Goal: Information Seeking & Learning: Learn about a topic

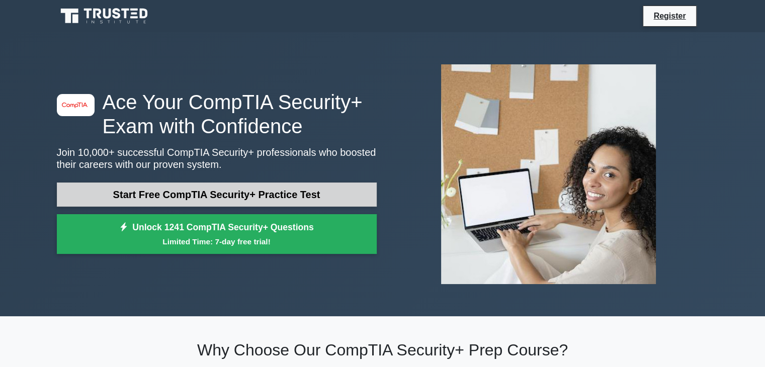
click at [167, 203] on link "Start Free CompTIA Security+ Practice Test" at bounding box center [217, 195] width 320 height 24
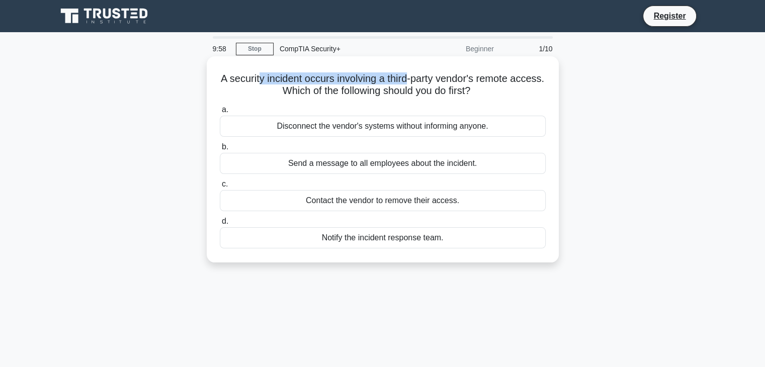
drag, startPoint x: 274, startPoint y: 79, endPoint x: 425, endPoint y: 81, distance: 151.5
click at [425, 81] on h5 "A security incident occurs involving a third-party vendor's remote access. Whic…" at bounding box center [383, 84] width 328 height 25
drag, startPoint x: 324, startPoint y: 85, endPoint x: 346, endPoint y: 85, distance: 22.1
click at [346, 85] on h5 "A security incident occurs involving a third-party vendor's remote access. Whic…" at bounding box center [383, 84] width 328 height 25
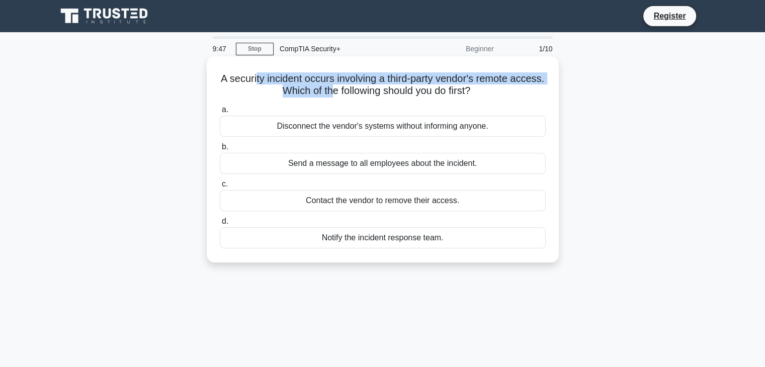
click at [346, 85] on h5 "A security incident occurs involving a third-party vendor's remote access. Whic…" at bounding box center [383, 84] width 328 height 25
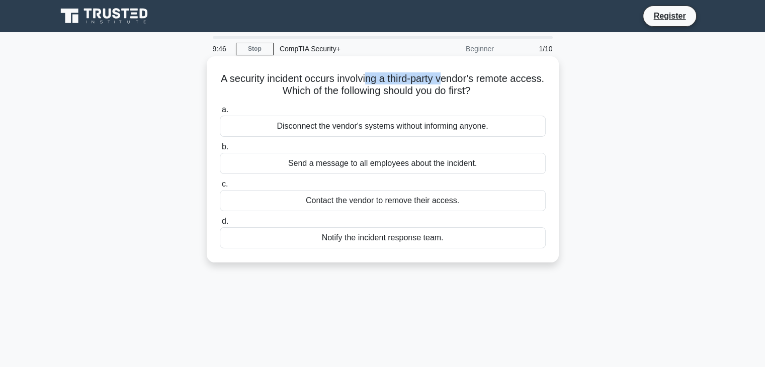
drag, startPoint x: 385, startPoint y: 79, endPoint x: 469, endPoint y: 81, distance: 84.5
click at [468, 81] on h5 "A security incident occurs involving a third-party vendor's remote access. Whic…" at bounding box center [383, 84] width 328 height 25
click at [469, 81] on h5 "A security incident occurs involving a third-party vendor's remote access. Whic…" at bounding box center [383, 84] width 328 height 25
drag, startPoint x: 352, startPoint y: 91, endPoint x: 396, endPoint y: 91, distance: 43.8
click at [396, 91] on h5 "A security incident occurs involving a third-party vendor's remote access. Whic…" at bounding box center [383, 84] width 328 height 25
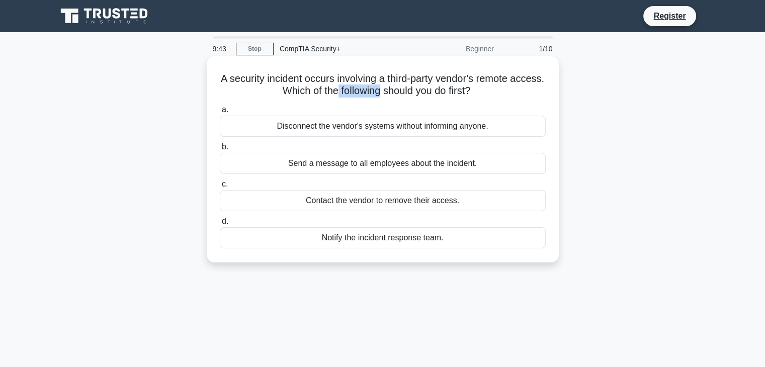
click at [396, 91] on h5 "A security incident occurs involving a third-party vendor's remote access. Whic…" at bounding box center [383, 84] width 328 height 25
click at [400, 77] on h5 "A security incident occurs involving a third-party vendor's remote access. Whic…" at bounding box center [383, 84] width 328 height 25
click at [376, 242] on div "Notify the incident response team." at bounding box center [383, 237] width 326 height 21
click at [220, 225] on input "d. Notify the incident response team." at bounding box center [220, 221] width 0 height 7
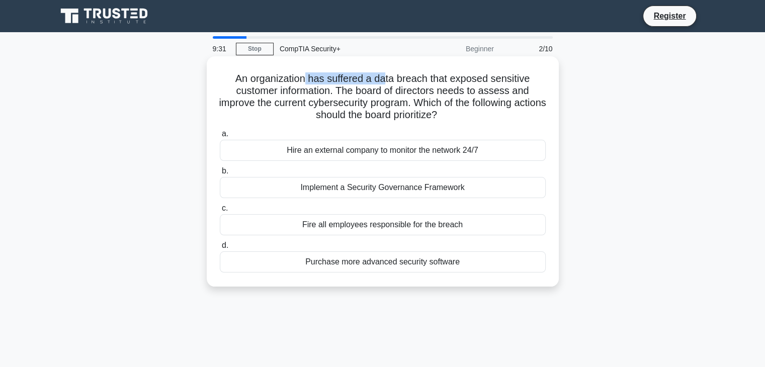
drag, startPoint x: 304, startPoint y: 81, endPoint x: 387, endPoint y: 84, distance: 83.6
click at [387, 84] on h5 "An organization has suffered a data breach that exposed sensitive customer info…" at bounding box center [383, 96] width 328 height 49
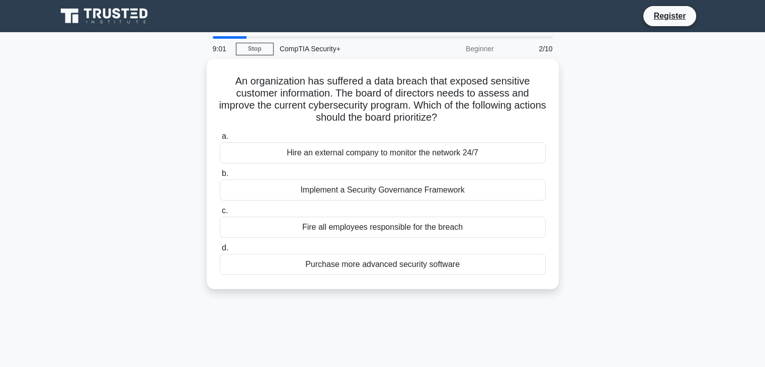
drag, startPoint x: 458, startPoint y: 188, endPoint x: 570, endPoint y: 190, distance: 112.2
click at [570, 190] on div "An organization has suffered a data breach that exposed sensitive customer info…" at bounding box center [383, 180] width 664 height 243
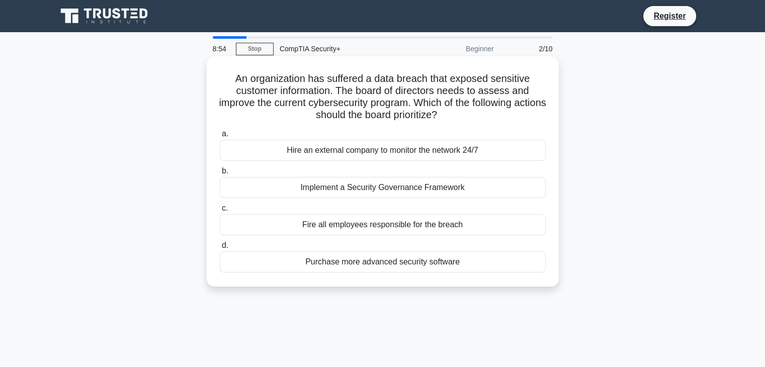
click at [414, 196] on div "Implement a Security Governance Framework" at bounding box center [383, 187] width 326 height 21
click at [220, 175] on input "b. Implement a Security Governance Framework" at bounding box center [220, 171] width 0 height 7
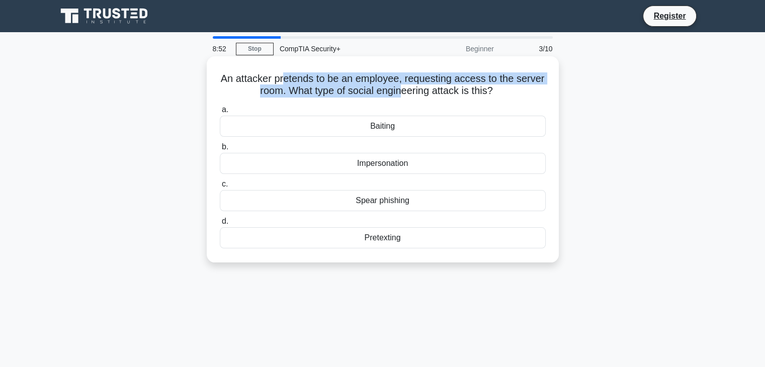
drag, startPoint x: 299, startPoint y: 76, endPoint x: 417, endPoint y: 88, distance: 118.4
click at [417, 88] on h5 "An attacker pretends to be an employee, requesting access to the server room. W…" at bounding box center [383, 84] width 328 height 25
click at [418, 88] on h5 "An attacker pretends to be an employee, requesting access to the server room. W…" at bounding box center [383, 84] width 328 height 25
click at [393, 96] on h5 "An attacker pretends to be an employee, requesting access to the server room. W…" at bounding box center [383, 84] width 328 height 25
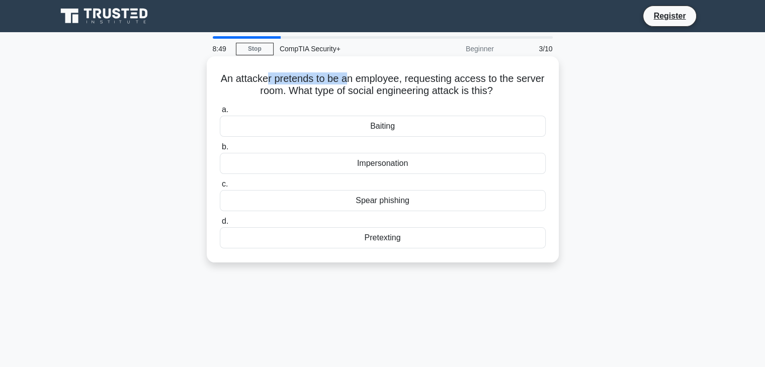
drag, startPoint x: 284, startPoint y: 81, endPoint x: 364, endPoint y: 83, distance: 80.5
click at [364, 83] on h5 "An attacker pretends to be an employee, requesting access to the server room. W…" at bounding box center [383, 84] width 328 height 25
drag, startPoint x: 435, startPoint y: 84, endPoint x: 474, endPoint y: 83, distance: 39.8
click at [471, 83] on h5 "An attacker pretends to be an employee, requesting access to the server room. W…" at bounding box center [383, 84] width 328 height 25
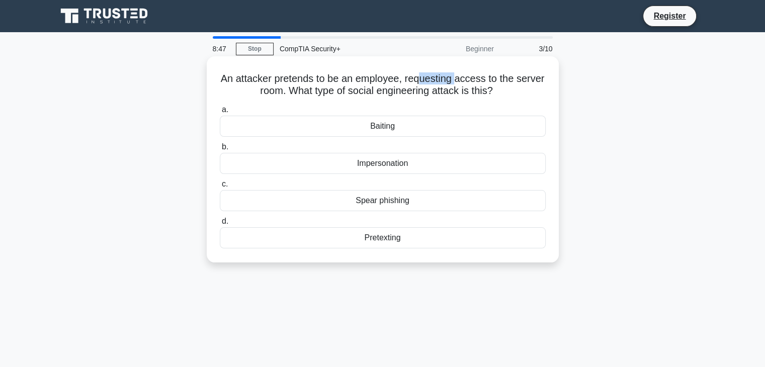
click at [475, 83] on h5 "An attacker pretends to be an employee, requesting access to the server room. W…" at bounding box center [383, 84] width 328 height 25
drag, startPoint x: 384, startPoint y: 91, endPoint x: 500, endPoint y: 93, distance: 115.2
click at [500, 93] on h5 "An attacker pretends to be an employee, requesting access to the server room. W…" at bounding box center [383, 84] width 328 height 25
click at [386, 166] on div "Impersonation" at bounding box center [383, 163] width 326 height 21
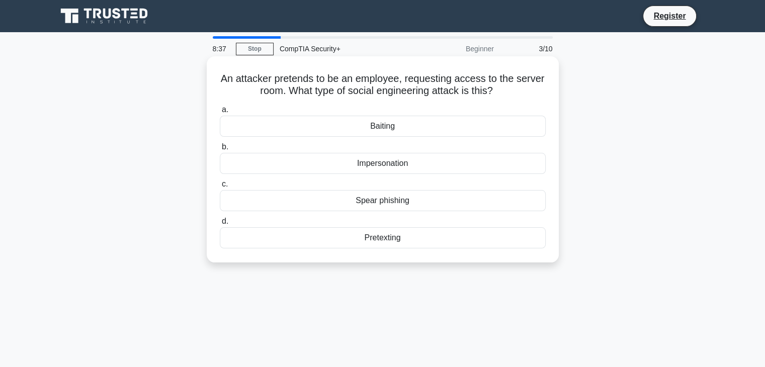
click at [220, 150] on input "b. Impersonation" at bounding box center [220, 147] width 0 height 7
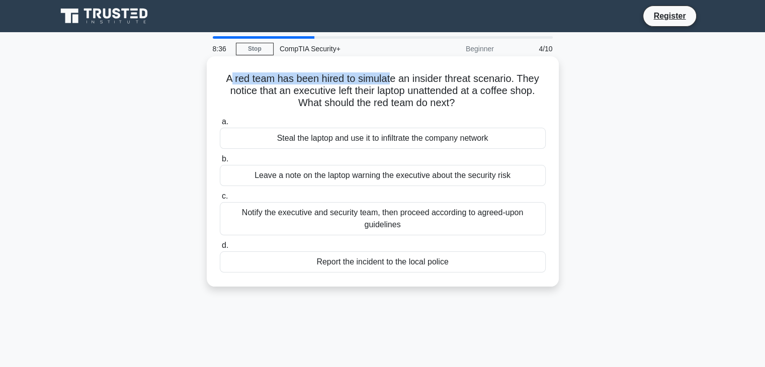
drag, startPoint x: 229, startPoint y: 83, endPoint x: 392, endPoint y: 75, distance: 163.2
click at [392, 75] on h5 "A red team has been hired to simulate an insider threat scenario. They notice t…" at bounding box center [383, 90] width 328 height 37
drag, startPoint x: 392, startPoint y: 75, endPoint x: 392, endPoint y: 83, distance: 8.1
click at [392, 75] on h5 "A red team has been hired to simulate an insider threat scenario. They notice t…" at bounding box center [383, 90] width 328 height 37
click at [384, 92] on h5 "A red team has been hired to simulate an insider threat scenario. They notice t…" at bounding box center [383, 90] width 328 height 37
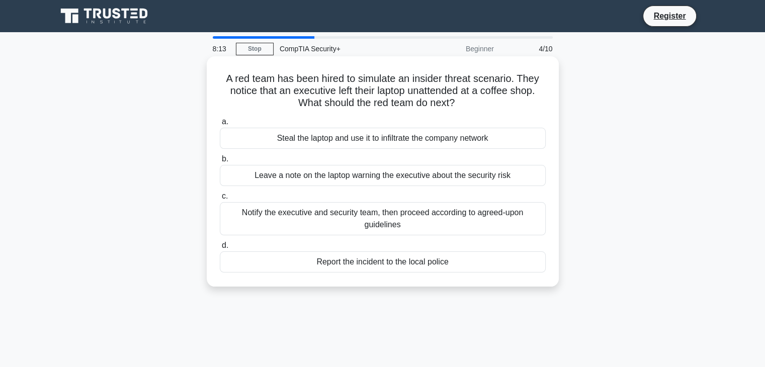
click at [435, 224] on div "Notify the executive and security team, then proceed according to agreed-upon g…" at bounding box center [383, 218] width 326 height 33
click at [220, 200] on input "c. Notify the executive and security team, then proceed according to agreed-upo…" at bounding box center [220, 196] width 0 height 7
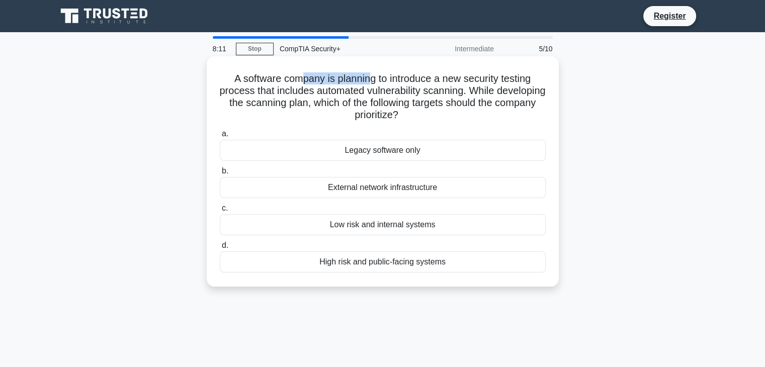
drag, startPoint x: 299, startPoint y: 78, endPoint x: 422, endPoint y: 81, distance: 123.3
click at [422, 81] on h5 "A software company is planning to introduce a new security testing process that…" at bounding box center [383, 96] width 328 height 49
click at [433, 82] on h5 "A software company is planning to introduce a new security testing process that…" at bounding box center [383, 96] width 328 height 49
drag, startPoint x: 374, startPoint y: 80, endPoint x: 469, endPoint y: 82, distance: 95.1
click at [469, 82] on h5 "A software company is planning to introduce a new security testing process that…" at bounding box center [383, 96] width 328 height 49
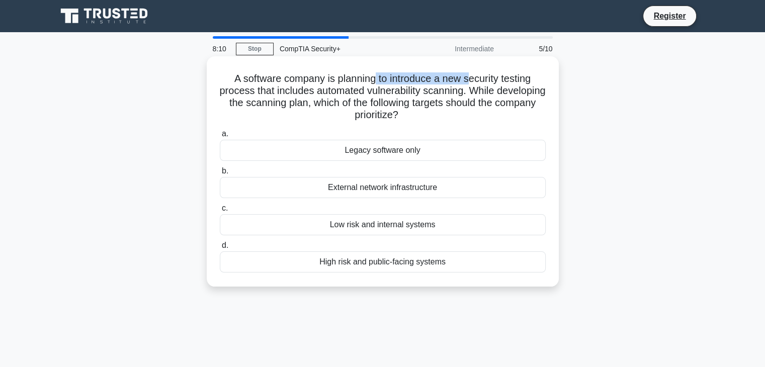
drag, startPoint x: 469, startPoint y: 82, endPoint x: 387, endPoint y: 88, distance: 82.2
click at [387, 88] on h5 "A software company is planning to introduce a new security testing process that…" at bounding box center [383, 96] width 328 height 49
click at [378, 97] on h5 "A software company is planning to introduce a new security testing process that…" at bounding box center [383, 96] width 328 height 49
drag, startPoint x: 386, startPoint y: 83, endPoint x: 453, endPoint y: 83, distance: 66.4
click at [452, 83] on h5 "A software company is planning to introduce a new security testing process that…" at bounding box center [383, 96] width 328 height 49
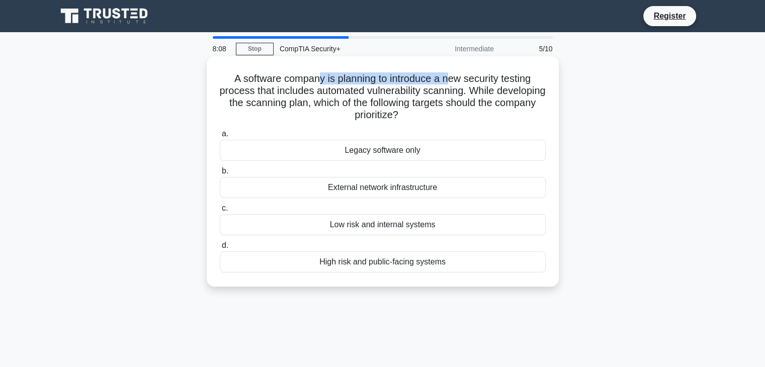
click at [453, 83] on h5 "A software company is planning to introduce a new security testing process that…" at bounding box center [383, 96] width 328 height 49
drag, startPoint x: 394, startPoint y: 91, endPoint x: 434, endPoint y: 91, distance: 39.7
click at [434, 91] on h5 "A software company is planning to introduce a new security testing process that…" at bounding box center [383, 96] width 328 height 49
click at [434, 92] on h5 "A software company is planning to introduce a new security testing process that…" at bounding box center [383, 96] width 328 height 49
click at [373, 95] on h5 "A software company is planning to introduce a new security testing process that…" at bounding box center [383, 96] width 328 height 49
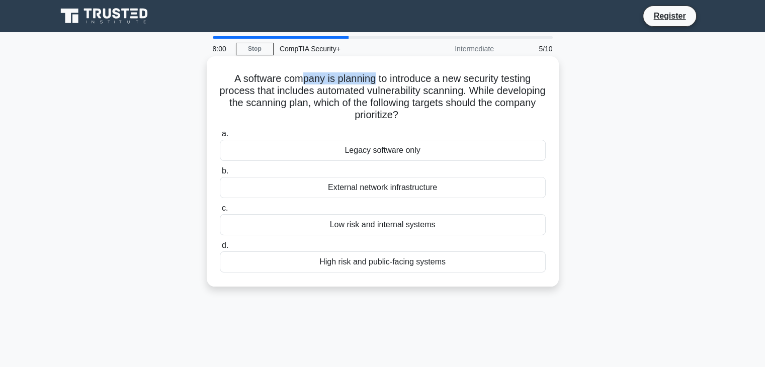
drag, startPoint x: 318, startPoint y: 81, endPoint x: 374, endPoint y: 81, distance: 55.9
click at [374, 81] on h5 "A software company is planning to introduce a new security testing process that…" at bounding box center [383, 96] width 328 height 49
click at [406, 85] on h5 "A software company is planning to introduce a new security testing process that…" at bounding box center [383, 96] width 328 height 49
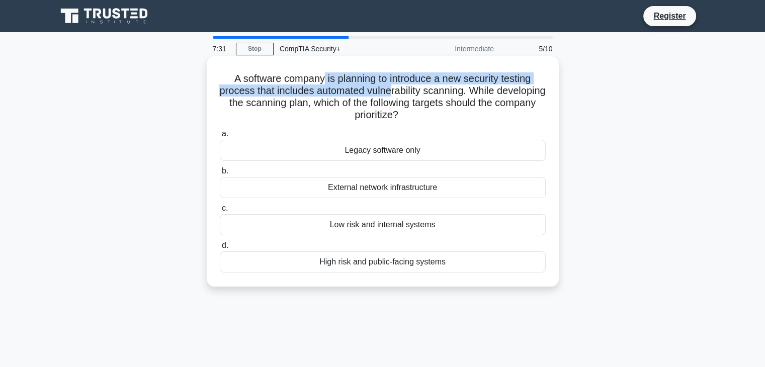
drag, startPoint x: 322, startPoint y: 85, endPoint x: 417, endPoint y: 94, distance: 95.0
click at [417, 94] on h5 "A software company is planning to introduce a new security testing process that…" at bounding box center [383, 96] width 328 height 49
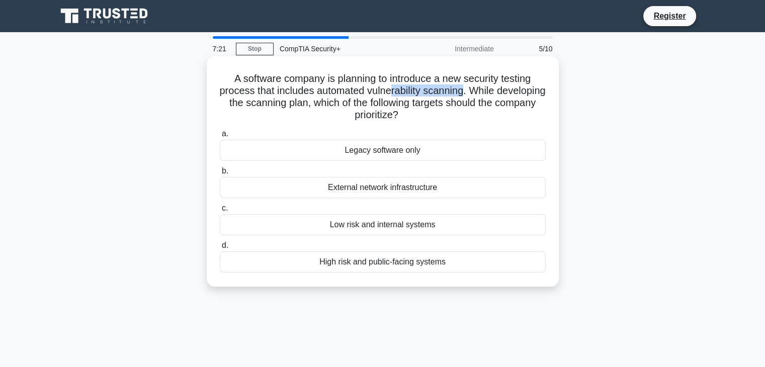
drag, startPoint x: 445, startPoint y: 97, endPoint x: 489, endPoint y: 97, distance: 44.3
click at [489, 97] on h5 "A software company is planning to introduce a new security testing process that…" at bounding box center [383, 96] width 328 height 49
click at [490, 97] on h5 "A software company is planning to introduce a new security testing process that…" at bounding box center [383, 96] width 328 height 49
click at [423, 226] on div "Low risk and internal systems" at bounding box center [383, 224] width 326 height 21
click at [220, 212] on input "c. Low risk and internal systems" at bounding box center [220, 208] width 0 height 7
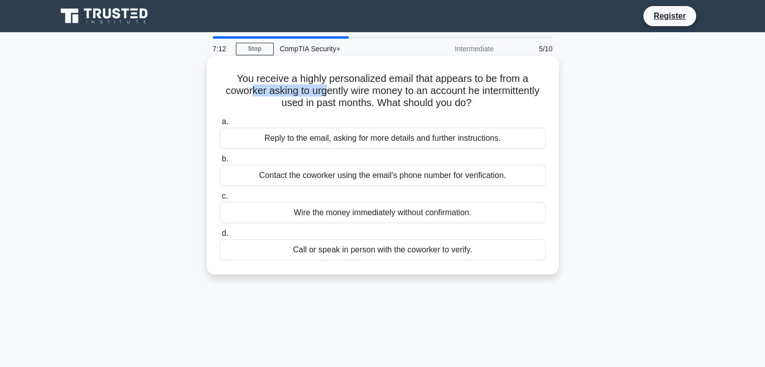
drag, startPoint x: 280, startPoint y: 92, endPoint x: 358, endPoint y: 89, distance: 78.0
click at [358, 89] on h5 "You receive a highly personalized email that appears to be from a coworker aski…" at bounding box center [383, 90] width 328 height 37
click at [354, 92] on h5 "You receive a highly personalized email that appears to be from a coworker aski…" at bounding box center [383, 90] width 328 height 37
drag, startPoint x: 276, startPoint y: 83, endPoint x: 355, endPoint y: 83, distance: 78.5
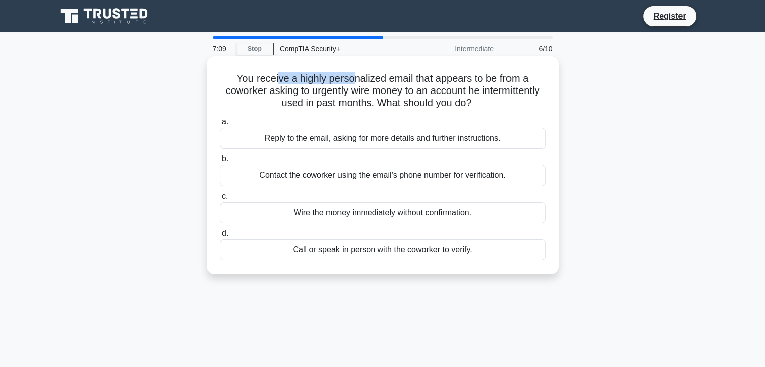
click at [355, 83] on h5 "You receive a highly personalized email that appears to be from a coworker aski…" at bounding box center [383, 90] width 328 height 37
click at [384, 253] on div "Call or speak in person with the coworker to verify." at bounding box center [383, 249] width 326 height 21
click at [220, 237] on input "d. Call or speak in person with the coworker to verify." at bounding box center [220, 233] width 0 height 7
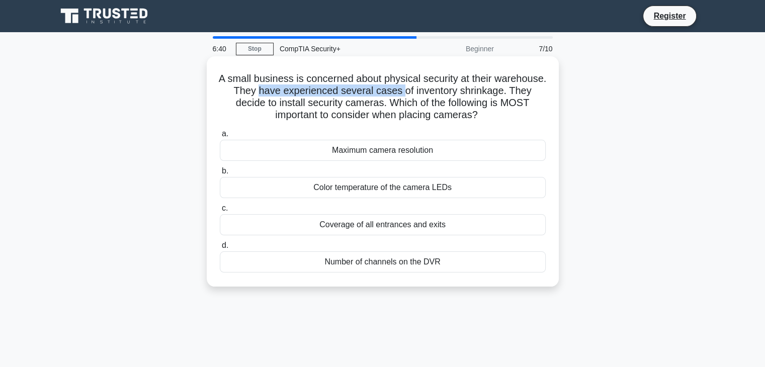
drag, startPoint x: 299, startPoint y: 88, endPoint x: 440, endPoint y: 87, distance: 141.4
click at [440, 87] on h5 "A small business is concerned about physical security at their warehouse. They …" at bounding box center [383, 96] width 328 height 49
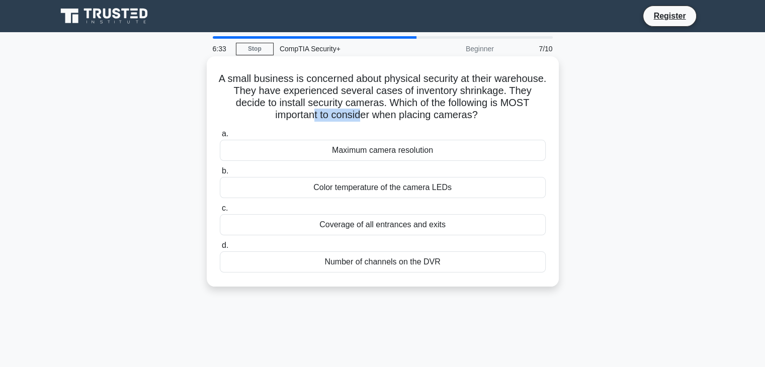
drag, startPoint x: 314, startPoint y: 116, endPoint x: 361, endPoint y: 116, distance: 46.8
click at [361, 116] on h5 "A small business is concerned about physical security at their warehouse. They …" at bounding box center [383, 96] width 328 height 49
click at [417, 227] on div "Coverage of all entrances and exits" at bounding box center [383, 224] width 326 height 21
click at [220, 212] on input "c. Coverage of all entrances and exits" at bounding box center [220, 208] width 0 height 7
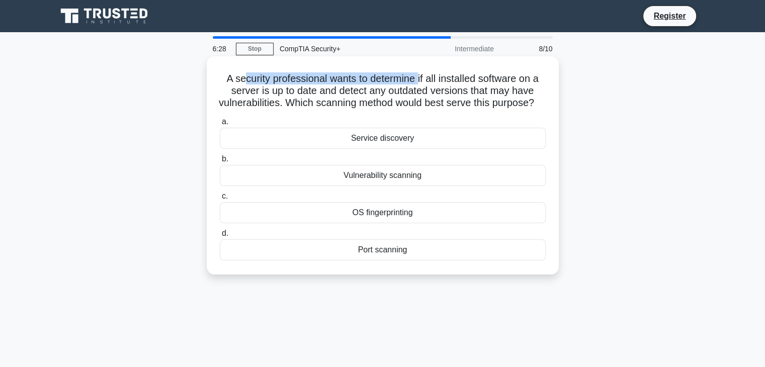
drag, startPoint x: 243, startPoint y: 68, endPoint x: 421, endPoint y: 85, distance: 178.4
click at [420, 85] on div "A security professional wants to determine if all installed software on a serve…" at bounding box center [383, 165] width 344 height 210
click at [421, 85] on h5 "A security professional wants to determine if all installed software on a serve…" at bounding box center [383, 90] width 328 height 37
drag, startPoint x: 267, startPoint y: 75, endPoint x: 338, endPoint y: 81, distance: 71.7
click at [338, 81] on h5 "A security professional wants to determine if all installed software on a serve…" at bounding box center [383, 90] width 328 height 37
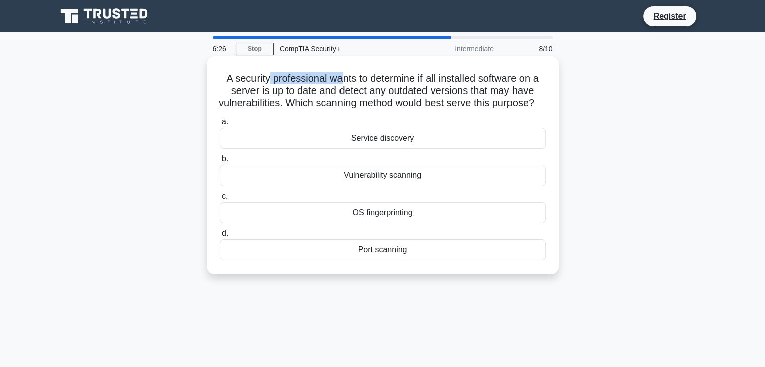
click at [338, 81] on h5 "A security professional wants to determine if all installed software on a serve…" at bounding box center [383, 90] width 328 height 37
drag, startPoint x: 373, startPoint y: 83, endPoint x: 422, endPoint y: 85, distance: 49.3
click at [415, 85] on h5 "A security professional wants to determine if all installed software on a serve…" at bounding box center [383, 90] width 328 height 37
drag, startPoint x: 422, startPoint y: 85, endPoint x: 424, endPoint y: 96, distance: 11.3
click at [422, 86] on h5 "A security professional wants to determine if all installed software on a serve…" at bounding box center [383, 90] width 328 height 37
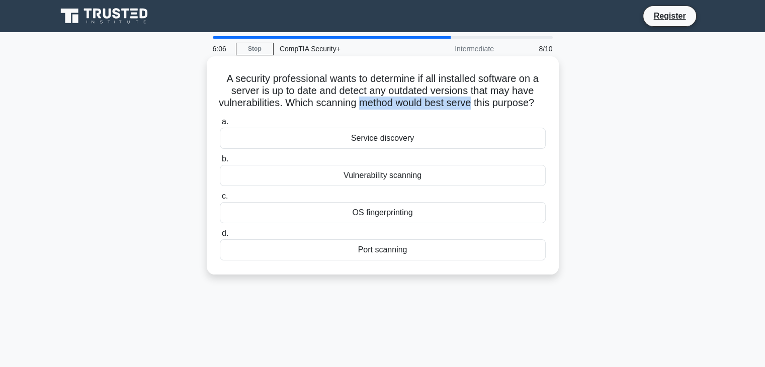
drag, startPoint x: 369, startPoint y: 103, endPoint x: 478, endPoint y: 105, distance: 109.2
click at [478, 105] on h5 "A security professional wants to determine if all installed software on a serve…" at bounding box center [383, 90] width 328 height 37
drag, startPoint x: 464, startPoint y: 85, endPoint x: 512, endPoint y: 86, distance: 47.8
click at [506, 86] on h5 "A security professional wants to determine if all installed software on a serve…" at bounding box center [383, 90] width 328 height 37
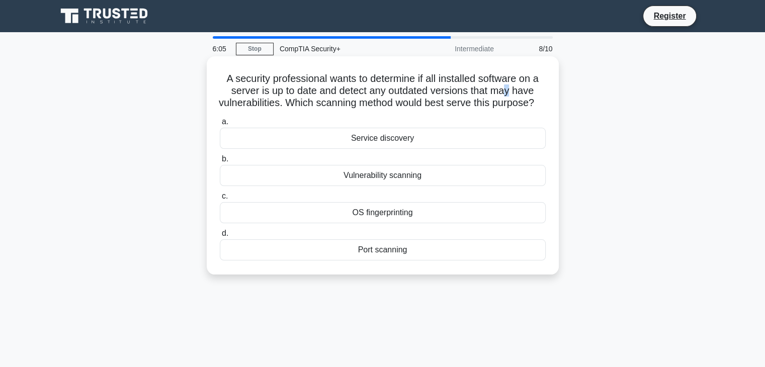
click at [509, 89] on h5 "A security professional wants to determine if all installed software on a serve…" at bounding box center [383, 90] width 328 height 37
click at [320, 90] on h5 "A security professional wants to determine if all installed software on a serve…" at bounding box center [383, 90] width 328 height 37
click at [407, 261] on div "Port scanning" at bounding box center [383, 249] width 326 height 21
click at [220, 237] on input "d. Port scanning" at bounding box center [220, 233] width 0 height 7
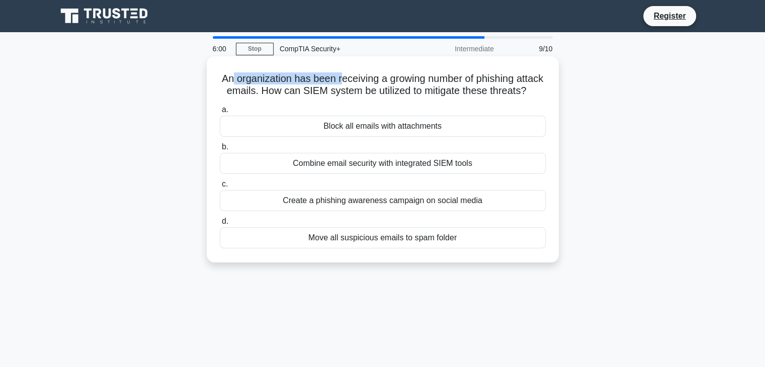
drag, startPoint x: 245, startPoint y: 81, endPoint x: 383, endPoint y: 81, distance: 138.4
click at [382, 80] on h5 "An organization has been receiving a growing number of phishing attack emails. …" at bounding box center [383, 84] width 328 height 25
click at [383, 81] on h5 "An organization has been receiving a growing number of phishing attack emails. …" at bounding box center [383, 84] width 328 height 25
drag, startPoint x: 297, startPoint y: 75, endPoint x: 396, endPoint y: 75, distance: 98.6
click at [396, 75] on h5 "An organization has been receiving a growing number of phishing attack emails. …" at bounding box center [383, 84] width 328 height 25
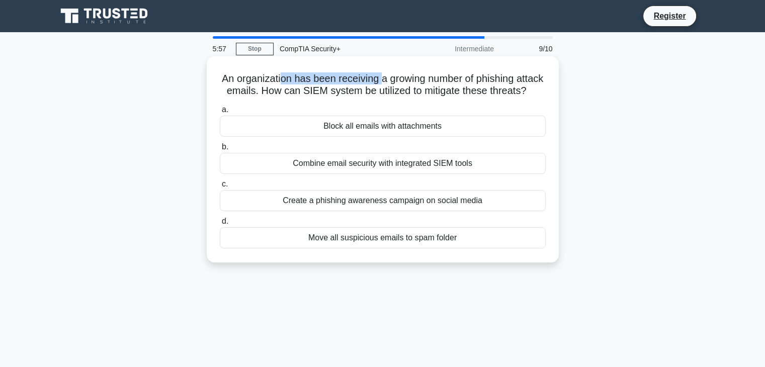
click at [396, 75] on h5 "An organization has been receiving a growing number of phishing attack emails. …" at bounding box center [383, 84] width 328 height 25
click at [369, 174] on div "Combine email security with integrated SIEM tools" at bounding box center [383, 163] width 326 height 21
click at [220, 150] on input "b. Combine email security with integrated SIEM tools" at bounding box center [220, 147] width 0 height 7
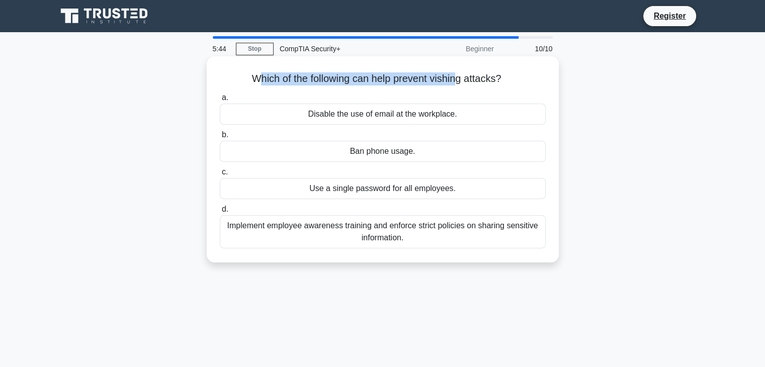
drag, startPoint x: 356, startPoint y: 81, endPoint x: 475, endPoint y: 82, distance: 118.7
click at [472, 82] on h5 "Which of the following can help prevent vishing attacks? .spinner_0XTQ{transfor…" at bounding box center [383, 78] width 328 height 13
click at [475, 83] on h5 "Which of the following can help prevent vishing attacks? .spinner_0XTQ{transfor…" at bounding box center [383, 78] width 328 height 13
drag, startPoint x: 332, startPoint y: 80, endPoint x: 378, endPoint y: 81, distance: 45.8
click at [378, 81] on h5 "Which of the following can help prevent vishing attacks? .spinner_0XTQ{transfor…" at bounding box center [383, 78] width 328 height 13
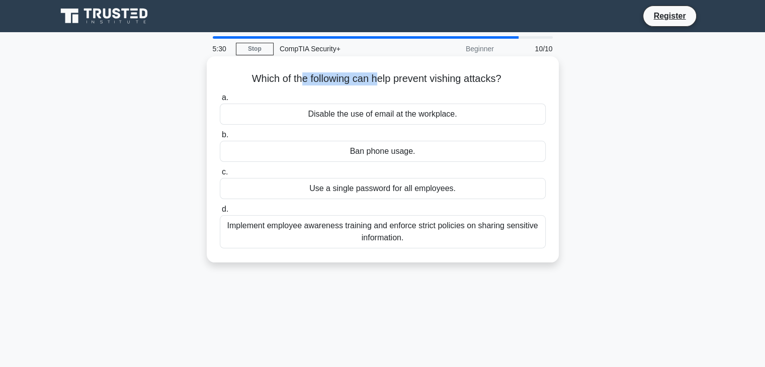
click at [378, 81] on h5 "Which of the following can help prevent vishing attacks? .spinner_0XTQ{transfor…" at bounding box center [383, 78] width 328 height 13
click at [423, 237] on div "Implement employee awareness training and enforce strict policies on sharing se…" at bounding box center [383, 231] width 326 height 33
click at [220, 213] on input "d. Implement employee awareness training and enforce strict policies on sharing…" at bounding box center [220, 209] width 0 height 7
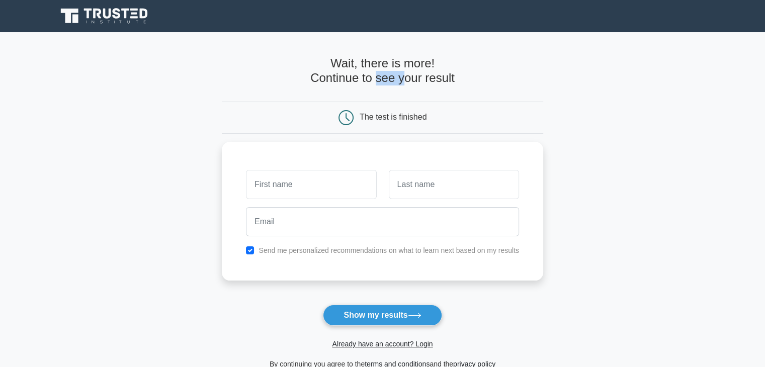
click at [423, 78] on h4 "Wait, there is more! Continue to see your result" at bounding box center [383, 70] width 322 height 29
click at [453, 78] on h4 "Wait, there is more! Continue to see your result" at bounding box center [383, 70] width 322 height 29
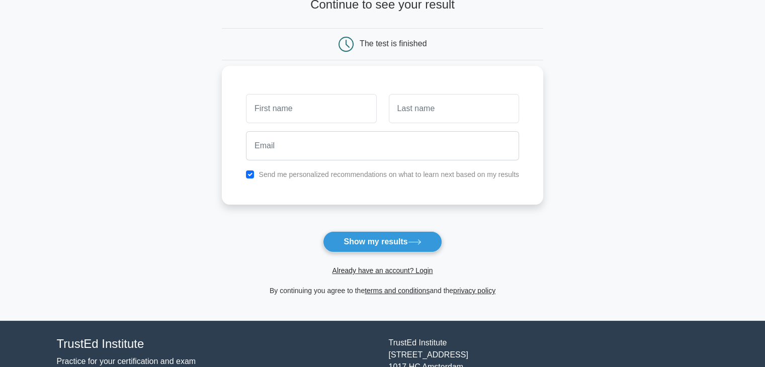
scroll to position [138, 0]
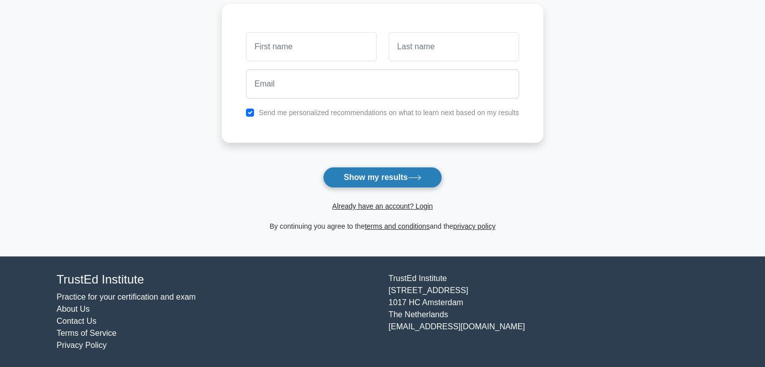
click at [403, 171] on button "Show my results" at bounding box center [382, 177] width 119 height 21
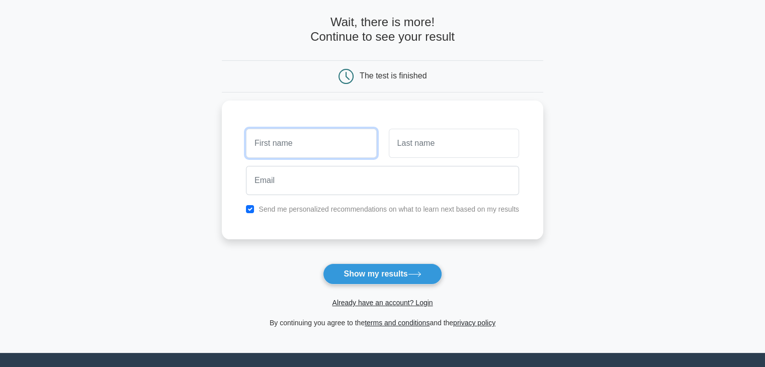
scroll to position [37, 0]
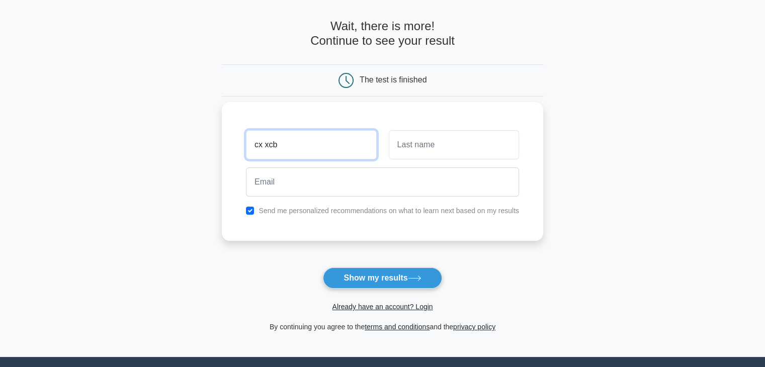
type input "cx xcb"
click at [430, 145] on input "text" at bounding box center [454, 144] width 130 height 29
type input "xcbcxb"
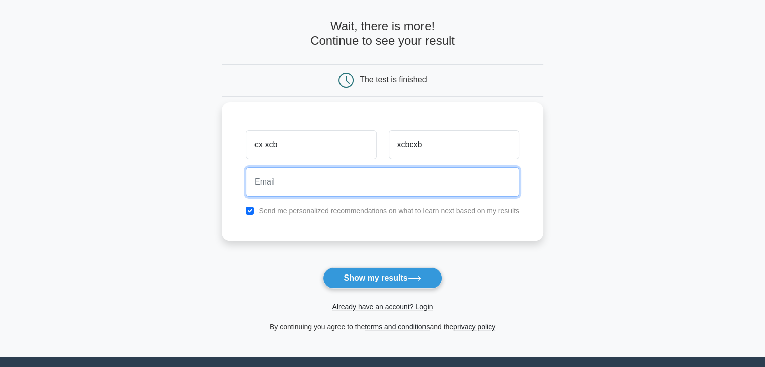
click at [363, 188] on input "email" at bounding box center [382, 182] width 273 height 29
click at [309, 181] on input "[EMAIL_ADDRESS][DOMAIN_NAME]" at bounding box center [382, 182] width 273 height 29
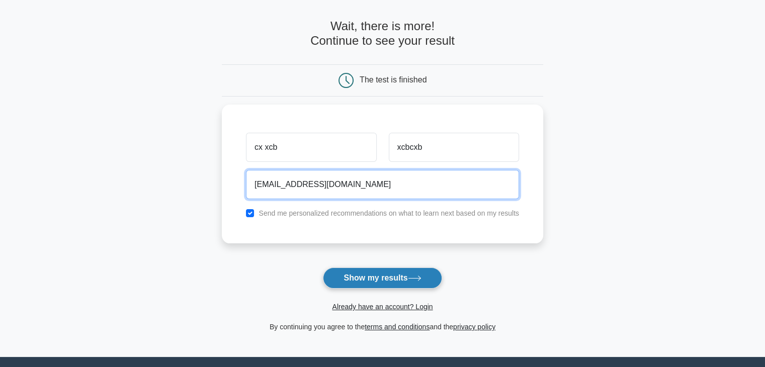
type input "[EMAIL_ADDRESS][DOMAIN_NAME]"
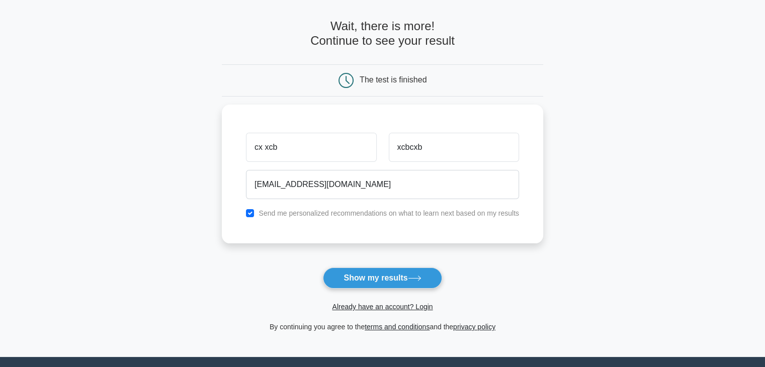
click at [413, 280] on icon at bounding box center [415, 279] width 14 height 6
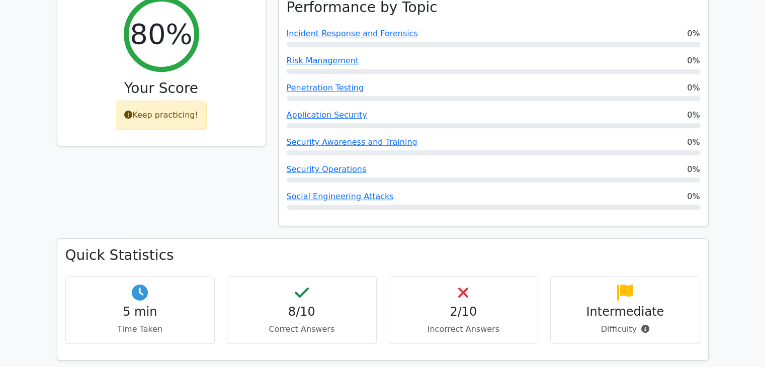
scroll to position [553, 0]
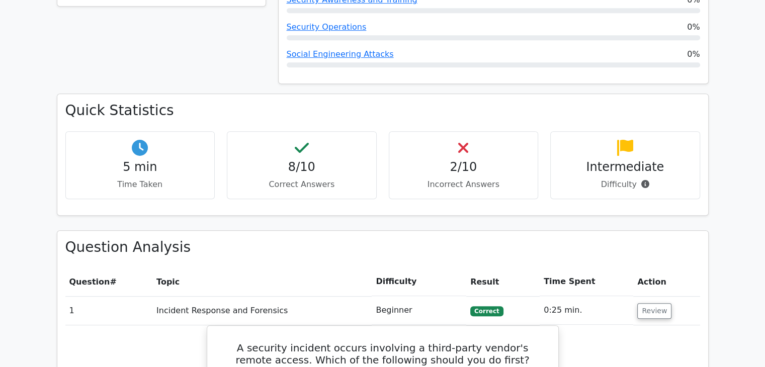
click at [481, 160] on h4 "2/10" at bounding box center [463, 167] width 133 height 15
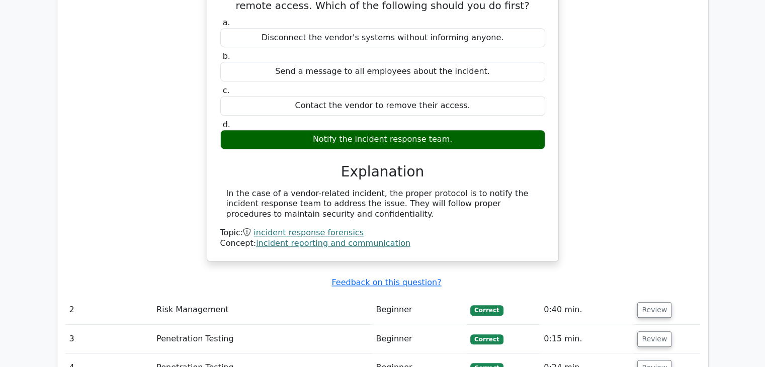
scroll to position [1157, 0]
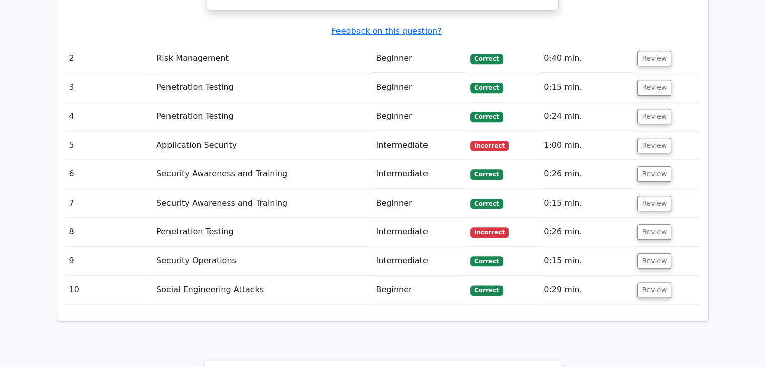
click at [210, 131] on td "Application Security" at bounding box center [261, 145] width 219 height 29
click at [228, 218] on td "Penetration Testing" at bounding box center [261, 232] width 219 height 29
click at [646, 224] on button "Review" at bounding box center [654, 232] width 34 height 16
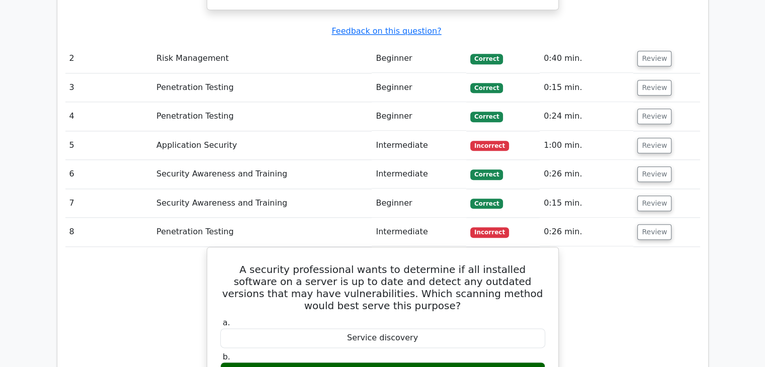
scroll to position [1308, 0]
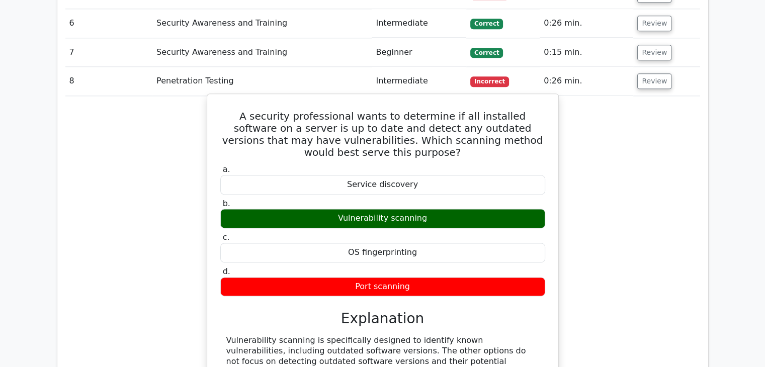
drag, startPoint x: 382, startPoint y: 169, endPoint x: 445, endPoint y: 168, distance: 62.4
click at [445, 209] on div "Vulnerability scanning" at bounding box center [382, 219] width 325 height 20
click at [477, 110] on h5 "A security professional wants to determine if all installed software on a serve…" at bounding box center [382, 134] width 327 height 48
drag, startPoint x: 477, startPoint y: 101, endPoint x: 477, endPoint y: 109, distance: 7.5
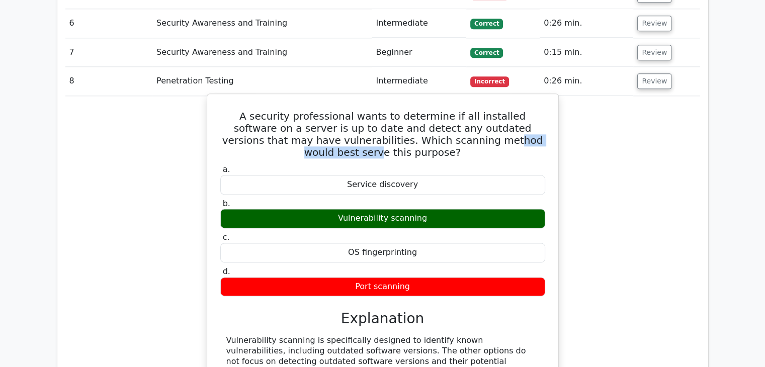
click at [477, 110] on h5 "A security professional wants to determine if all installed software on a serve…" at bounding box center [382, 134] width 327 height 48
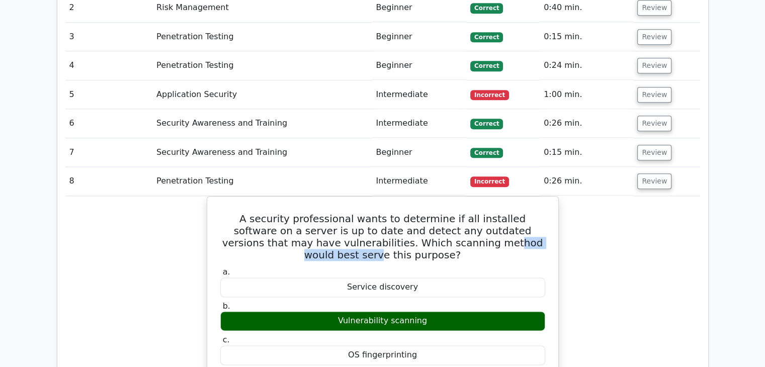
scroll to position [1107, 0]
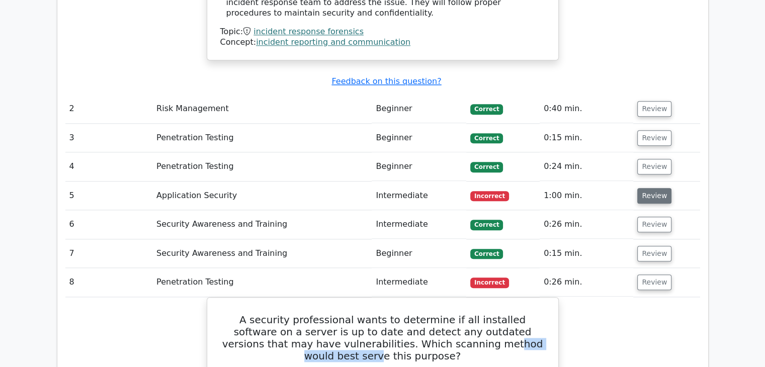
click at [662, 188] on button "Review" at bounding box center [654, 196] width 34 height 16
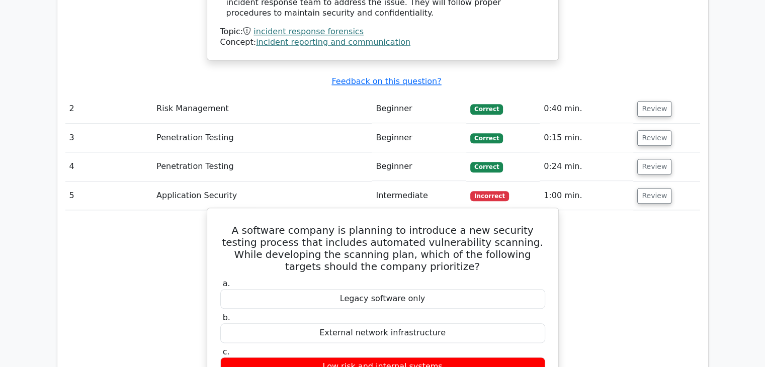
scroll to position [1208, 0]
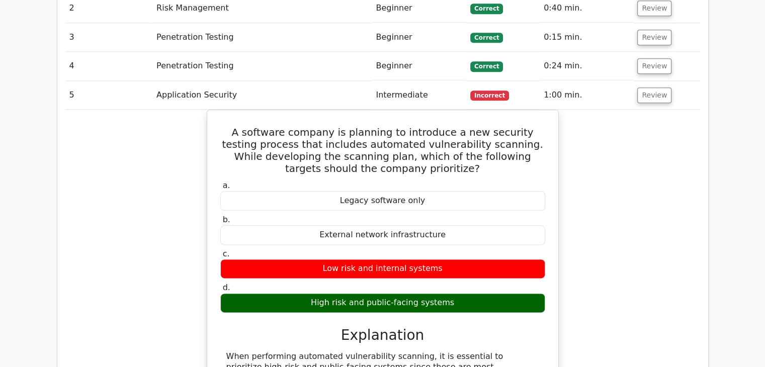
drag, startPoint x: 504, startPoint y: 260, endPoint x: 598, endPoint y: 263, distance: 93.6
click at [598, 263] on div "A software company is planning to introduce a new security testing process that…" at bounding box center [382, 284] width 635 height 348
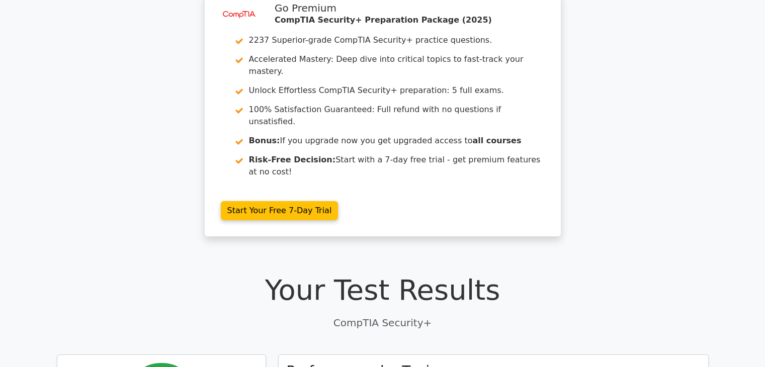
scroll to position [0, 0]
